Goal: Task Accomplishment & Management: Use online tool/utility

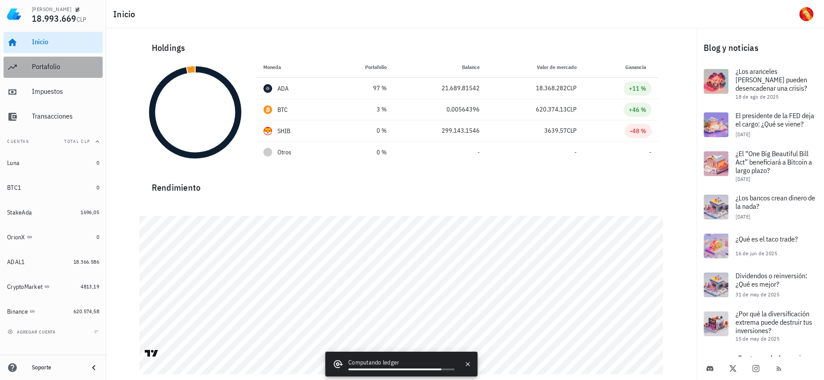
click at [52, 63] on div "Portafolio" at bounding box center [65, 66] width 67 height 8
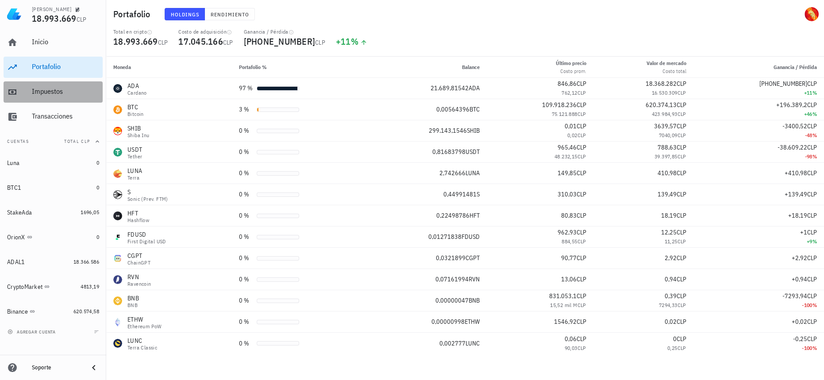
click at [53, 86] on div "Impuestos" at bounding box center [65, 92] width 67 height 20
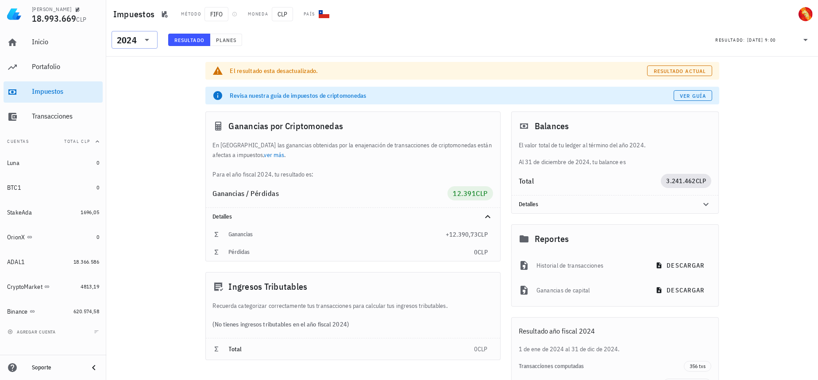
click at [122, 39] on div "2024" at bounding box center [127, 40] width 20 height 9
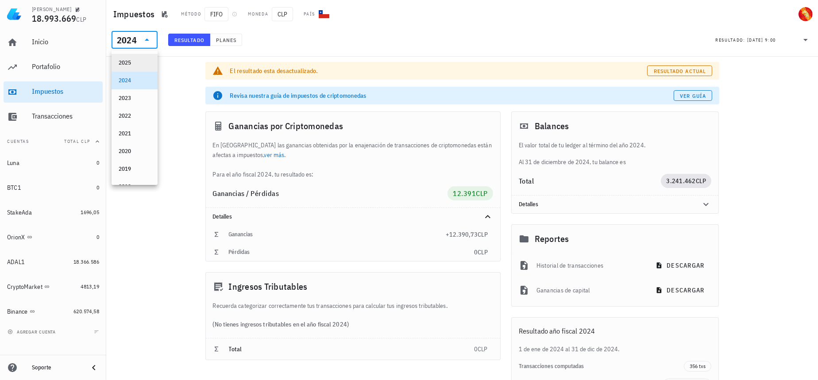
click at [127, 62] on div "2025" at bounding box center [135, 62] width 32 height 7
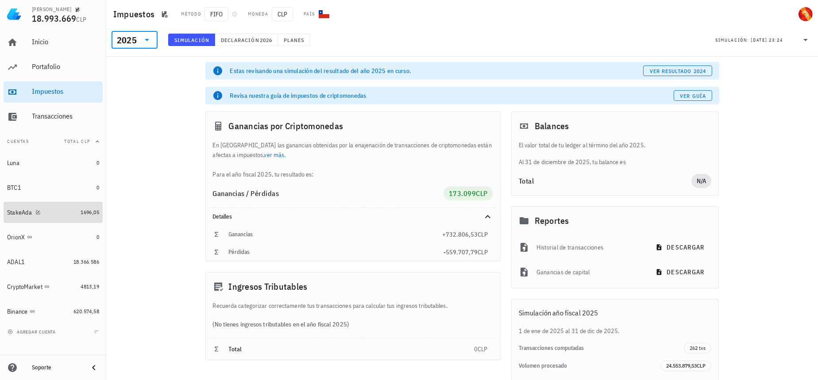
click at [69, 211] on div "StakeAda" at bounding box center [42, 212] width 70 height 8
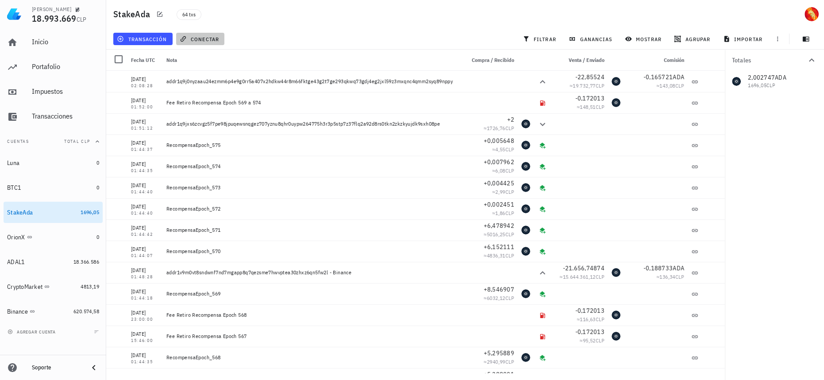
click at [211, 40] on span "conectar" at bounding box center [200, 38] width 38 height 7
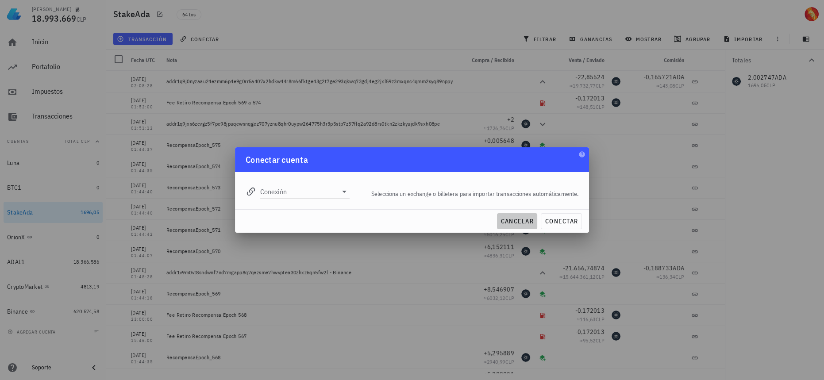
click at [530, 224] on span "cancelar" at bounding box center [516, 221] width 33 height 8
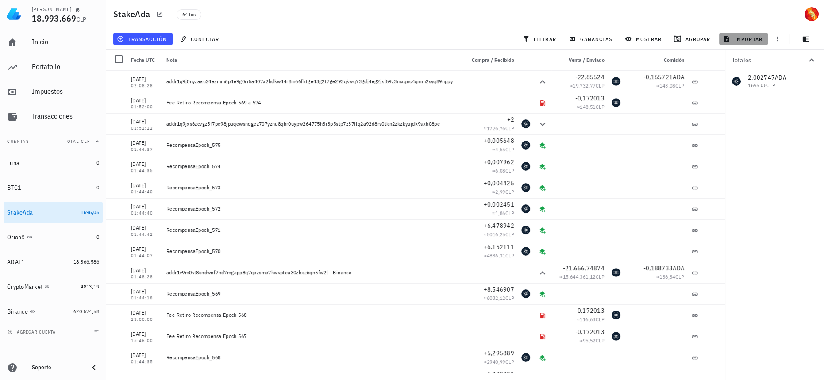
click at [724, 35] on button "importar" at bounding box center [743, 39] width 49 height 12
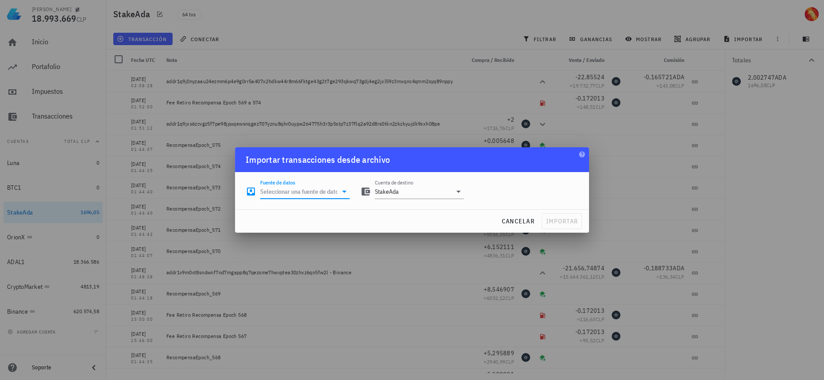
click at [307, 184] on input "Fuente de datos" at bounding box center [298, 191] width 77 height 14
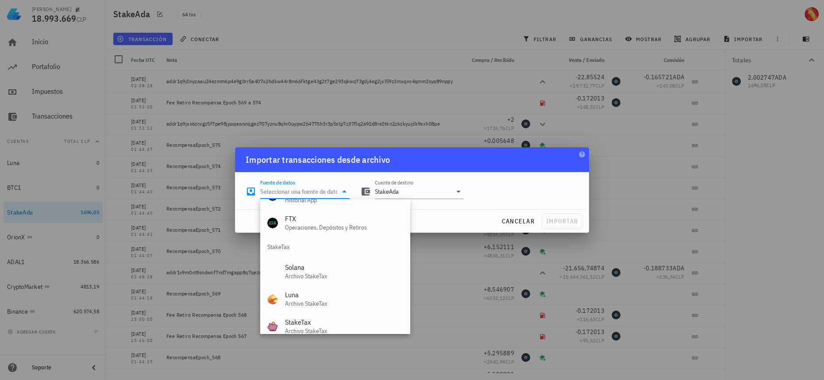
scroll to position [369, 0]
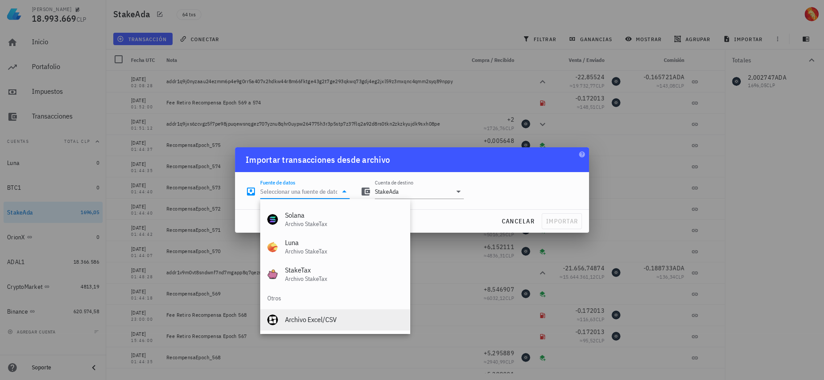
click at [313, 323] on div "Archivo Excel/CSV" at bounding box center [344, 319] width 118 height 8
type input "Archivo Excel/CSV"
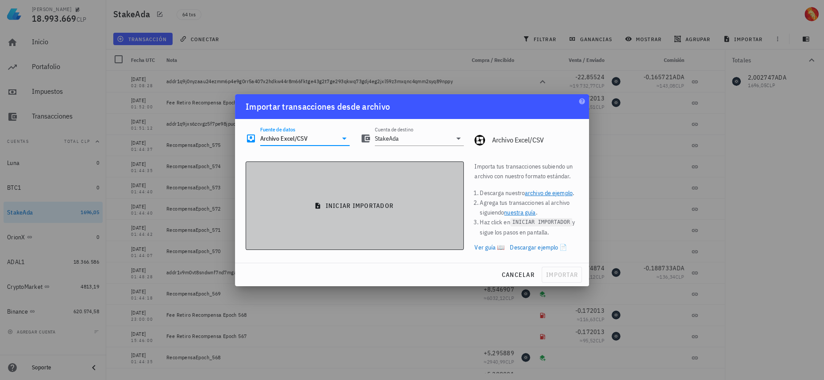
click at [411, 216] on button "iniciar importador" at bounding box center [355, 205] width 218 height 88
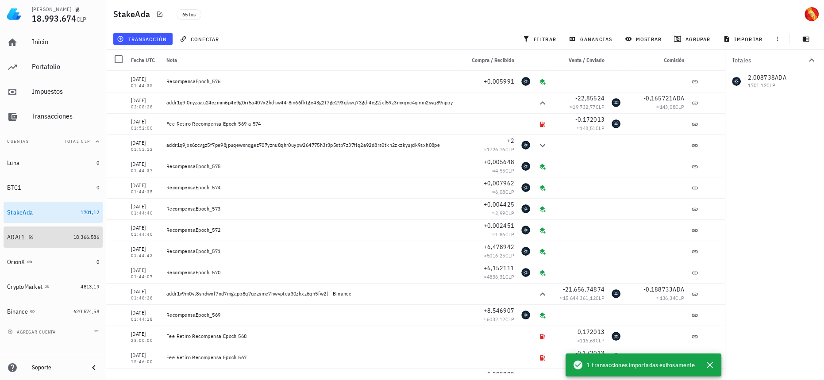
click at [77, 243] on link "ADAL1 18.366.586" at bounding box center [53, 237] width 99 height 21
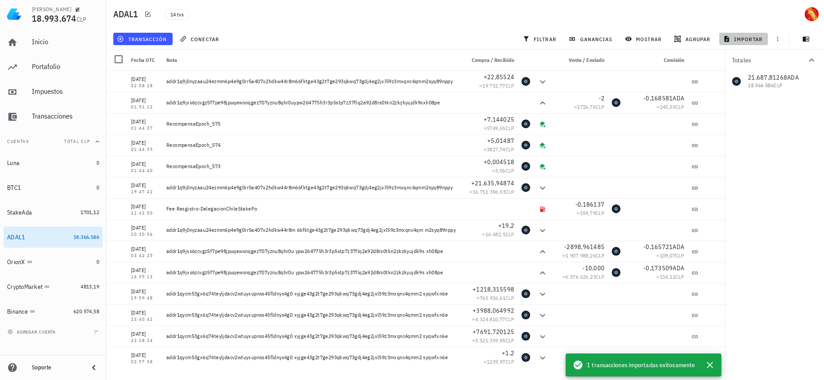
click at [724, 37] on span "importar" at bounding box center [744, 38] width 38 height 7
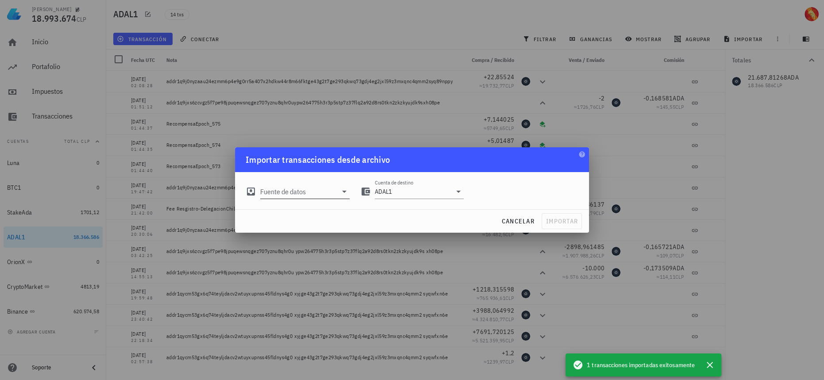
click at [304, 199] on div "Fuente de datos" at bounding box center [304, 191] width 89 height 14
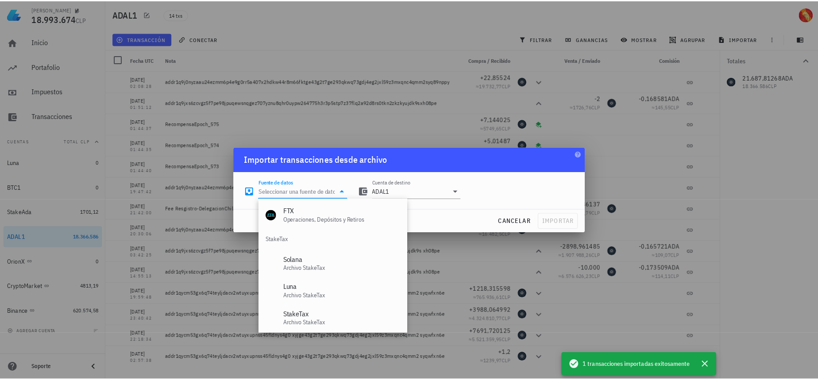
scroll to position [369, 0]
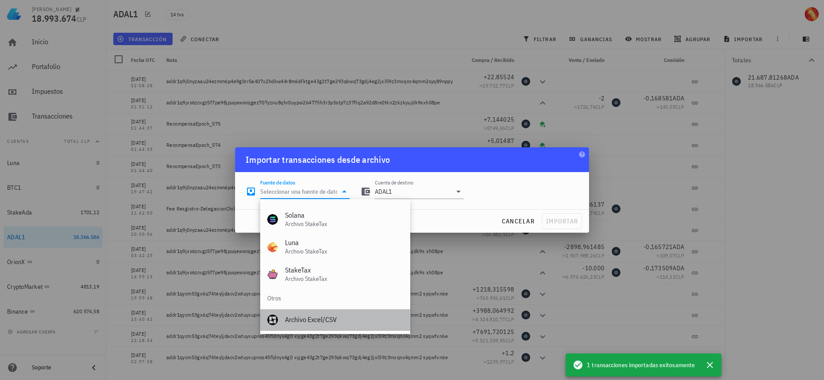
click at [312, 327] on div "Archivo Excel/CSV" at bounding box center [344, 319] width 118 height 19
type input "Archivo Excel/CSV"
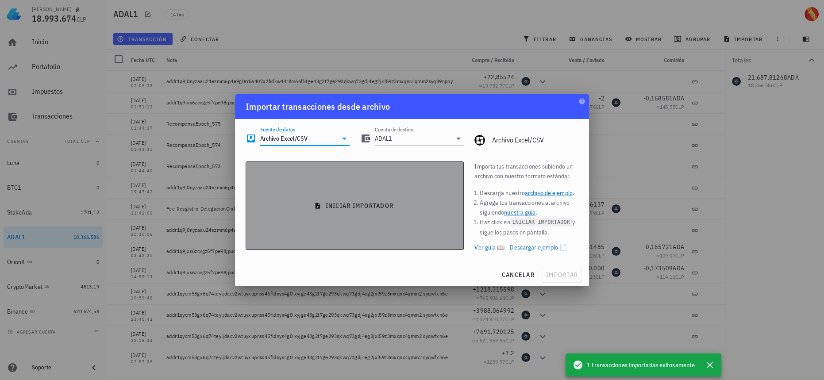
click at [354, 236] on button "iniciar importador" at bounding box center [355, 205] width 218 height 88
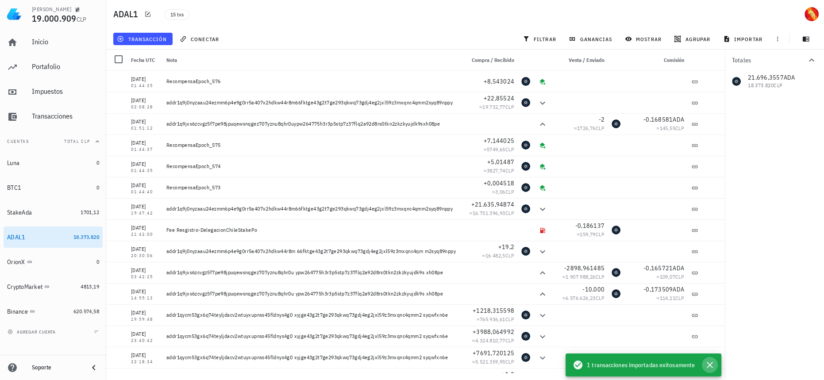
click at [711, 334] on icon "button" at bounding box center [709, 365] width 11 height 11
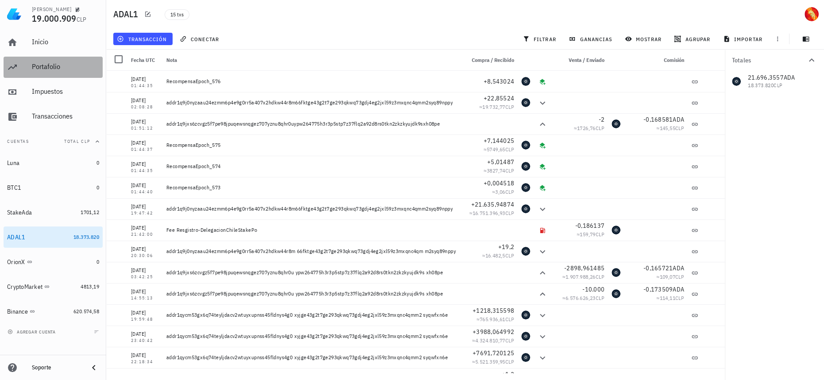
click at [75, 72] on div "Portafolio" at bounding box center [65, 67] width 67 height 20
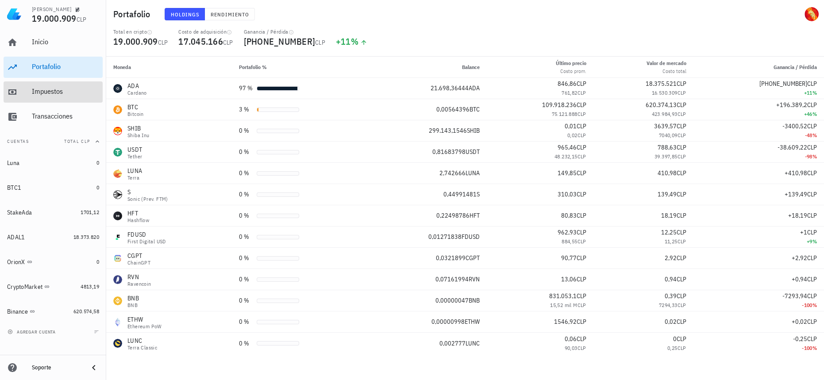
click at [73, 102] on link "Impuestos" at bounding box center [53, 91] width 99 height 21
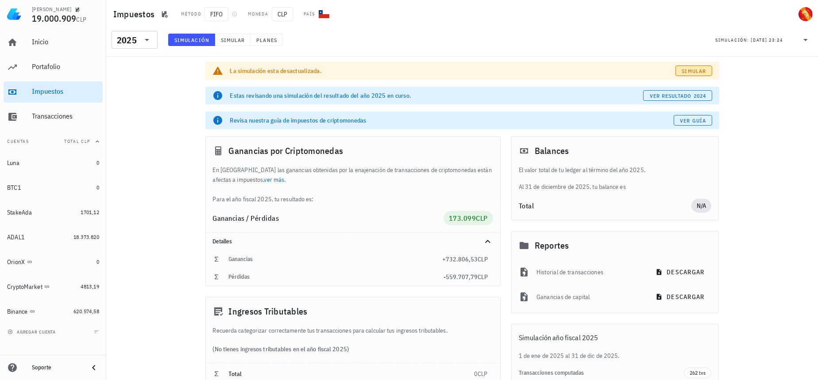
click at [701, 70] on span "Simular" at bounding box center [693, 71] width 25 height 7
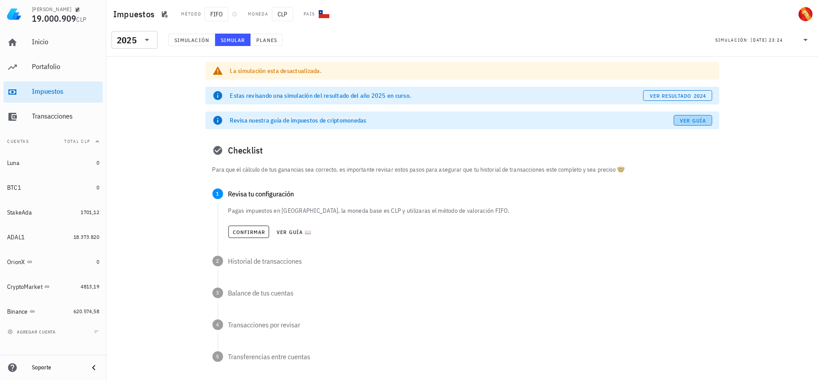
click at [699, 117] on span "Ver guía" at bounding box center [692, 120] width 27 height 7
click at [247, 229] on span "Confirmar" at bounding box center [248, 232] width 33 height 7
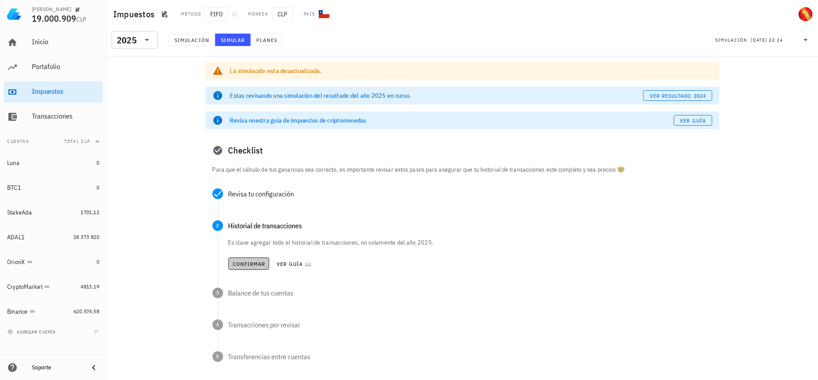
click at [248, 267] on span "Confirmar" at bounding box center [248, 264] width 33 height 7
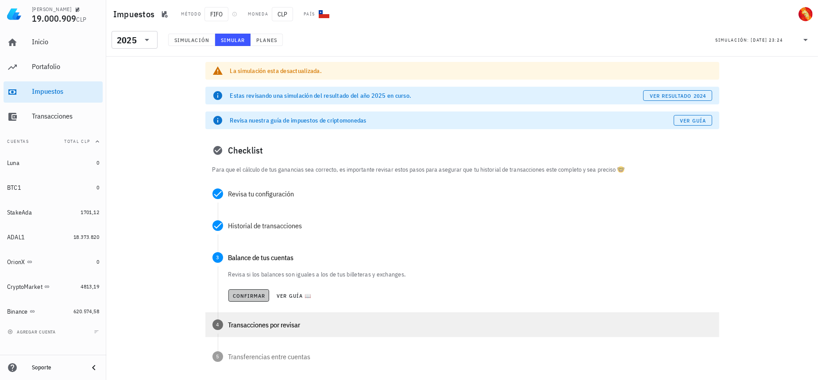
click at [247, 298] on span "Confirmar" at bounding box center [248, 295] width 33 height 7
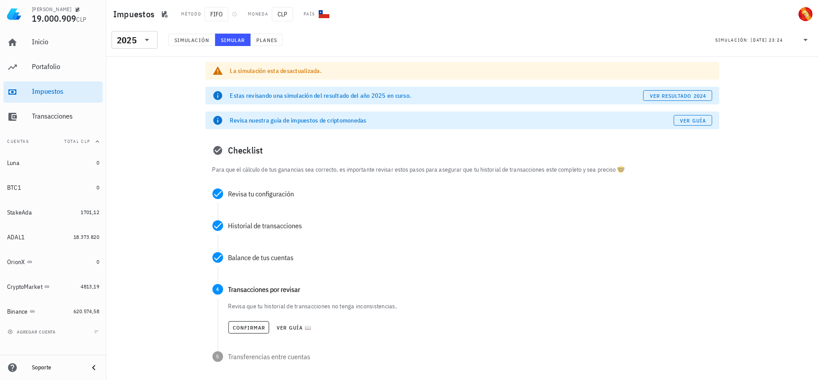
click at [244, 334] on div "Revisa que tu historial de transacciones no tenga inconsistencias. Confirmar Ve…" at bounding box center [468, 324] width 501 height 53
click at [250, 329] on span "Confirmar" at bounding box center [248, 327] width 33 height 7
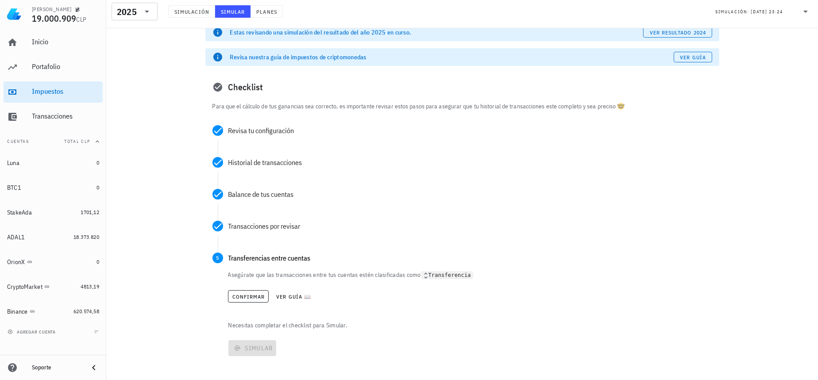
scroll to position [65, 0]
click at [255, 299] on button "Confirmar" at bounding box center [248, 295] width 41 height 12
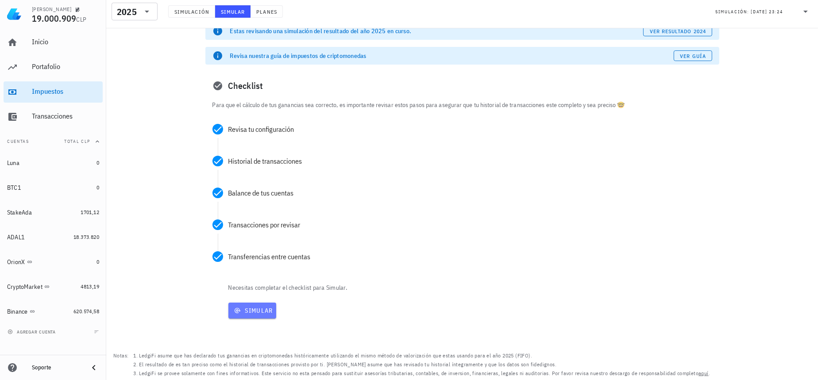
click at [252, 310] on span "Simular" at bounding box center [252, 311] width 41 height 8
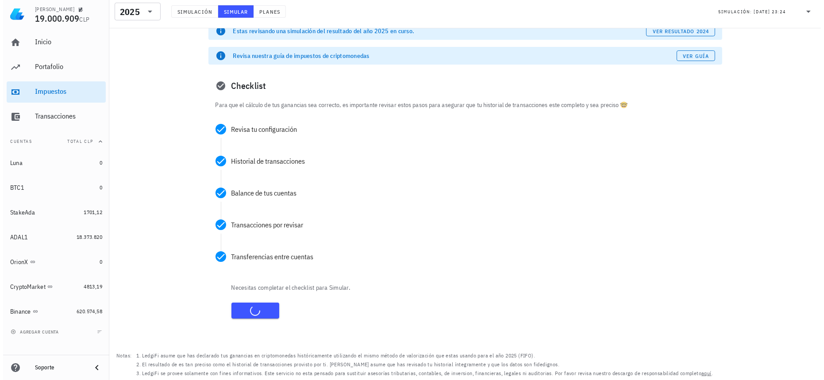
scroll to position [0, 0]
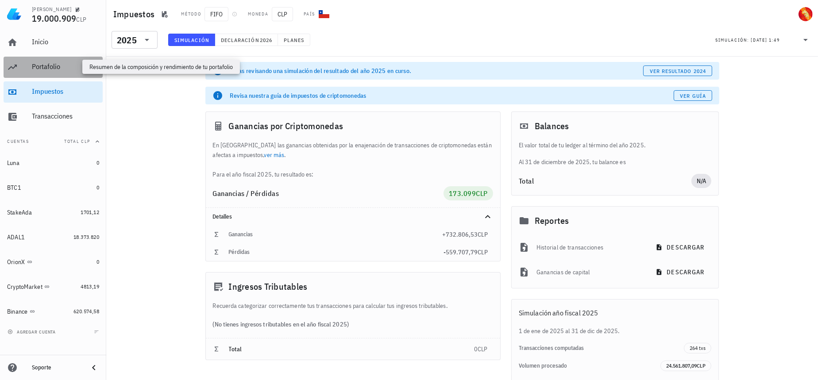
click at [51, 69] on div "Portafolio" at bounding box center [65, 66] width 67 height 8
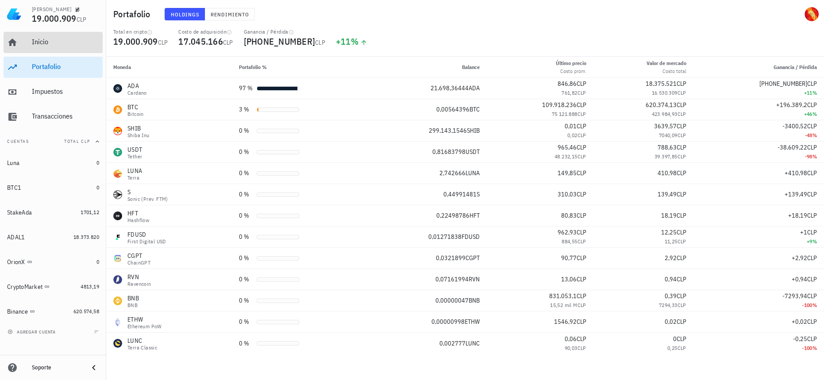
click at [57, 51] on div "Inicio" at bounding box center [65, 42] width 67 height 20
